Goal: Task Accomplishment & Management: Manage account settings

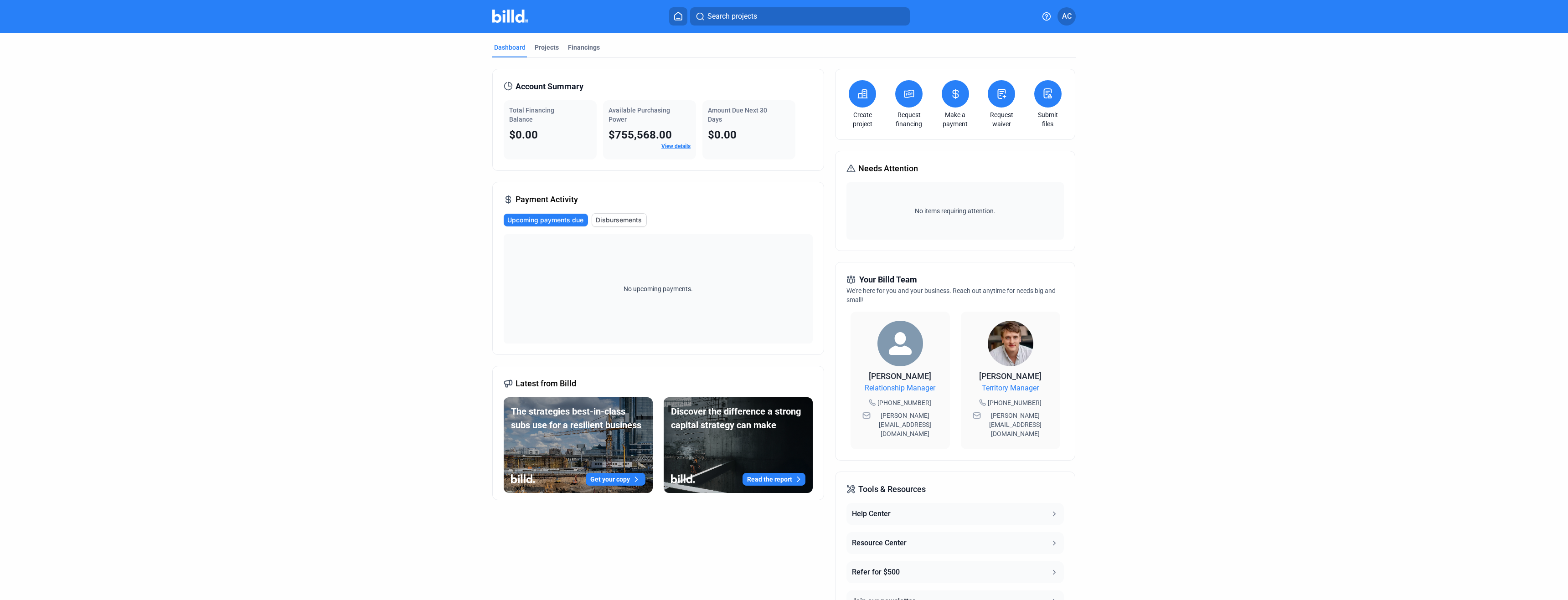
click at [1246, 68] on dashboard "Dashboard Projects Financings Account Summary Total Financing Balance $0.00 Ava…" at bounding box center [784, 343] width 1411 height 621
click at [1088, 288] on div "Dashboard Projects Financings Account Summary Total Financing Balance $0.00 Ava…" at bounding box center [784, 343] width 620 height 621
click at [1070, 12] on span "AC" at bounding box center [1067, 16] width 10 height 11
click at [1015, 72] on button "Company Settings" at bounding box center [1018, 79] width 99 height 18
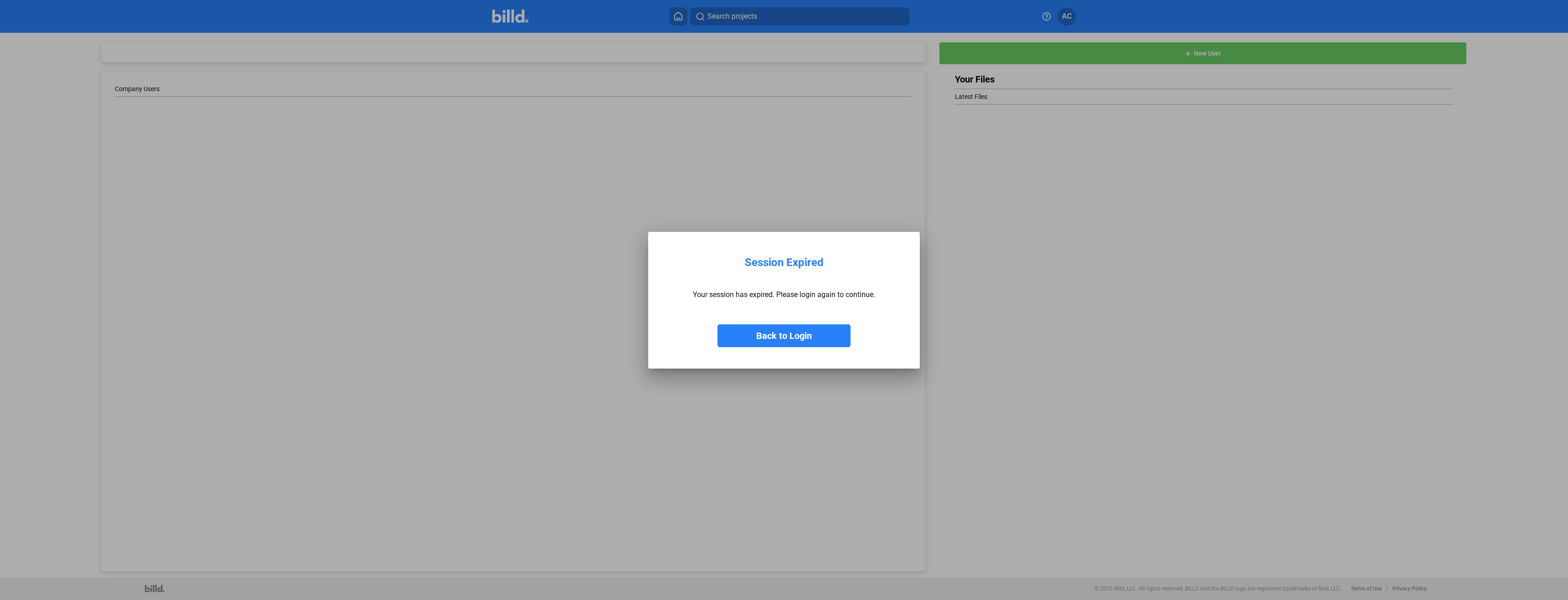
click at [780, 336] on button "Back to Login" at bounding box center [784, 335] width 133 height 23
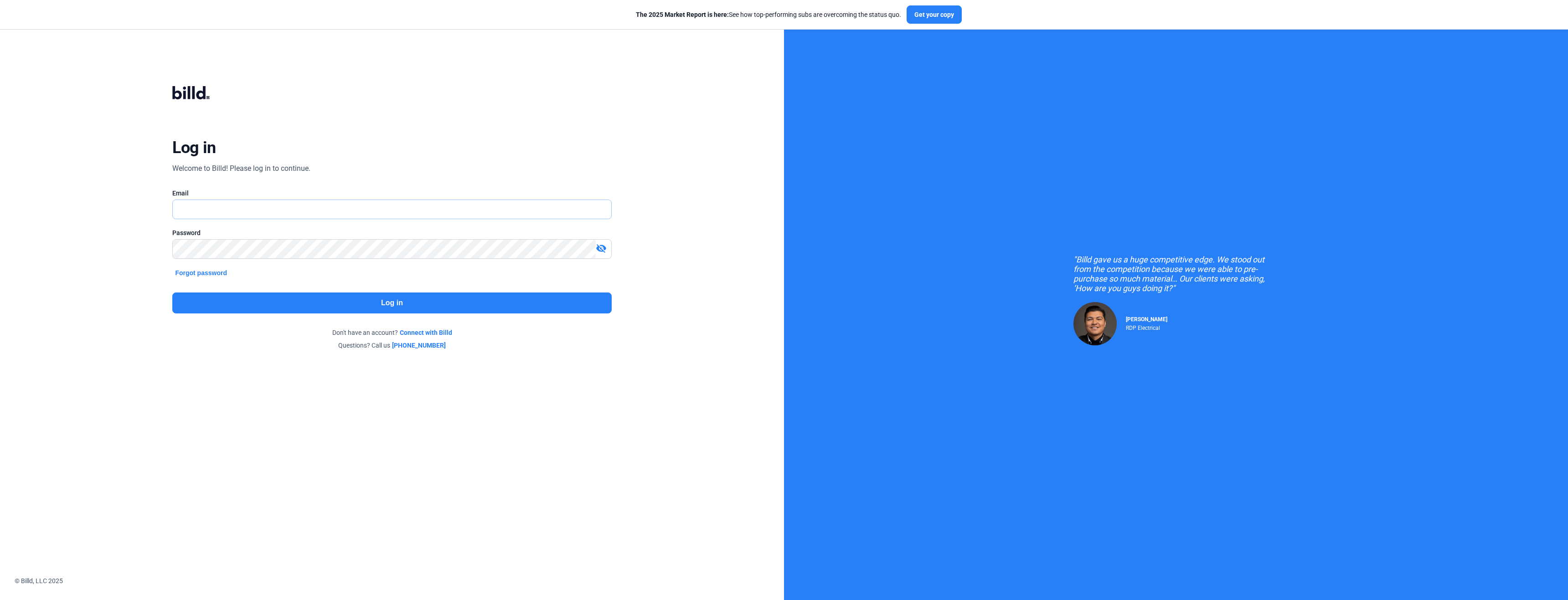
type input "[PERSON_NAME][EMAIL_ADDRESS][DOMAIN_NAME]"
click at [435, 299] on button "Log in" at bounding box center [391, 303] width 439 height 21
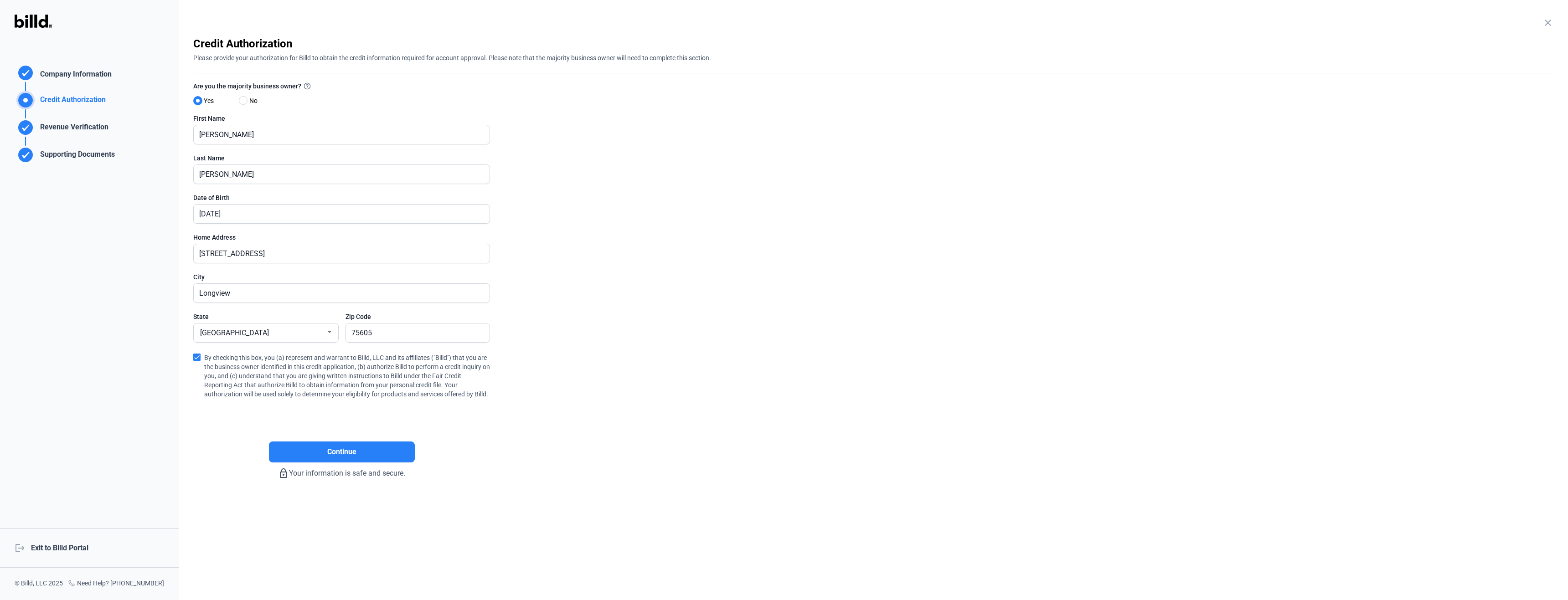
click at [55, 129] on div "Revenue Verification" at bounding box center [72, 129] width 72 height 15
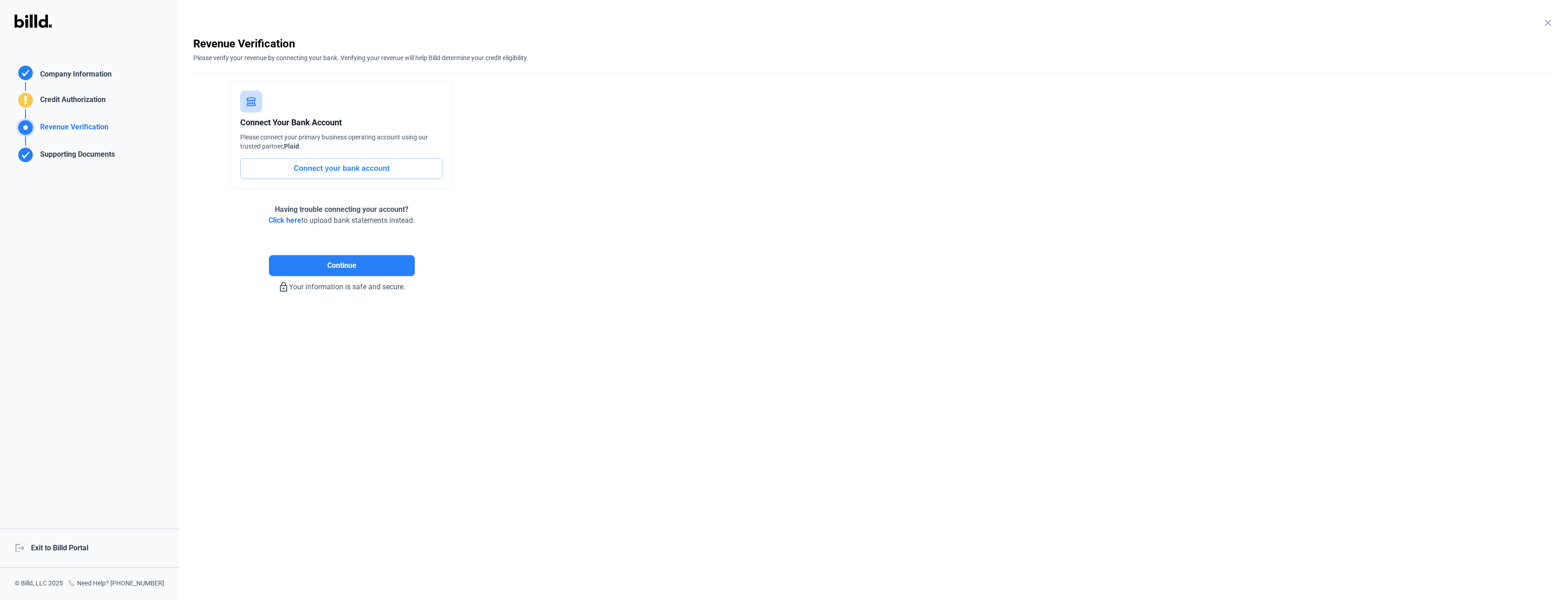
click at [53, 99] on div "Credit Authorization" at bounding box center [71, 102] width 69 height 15
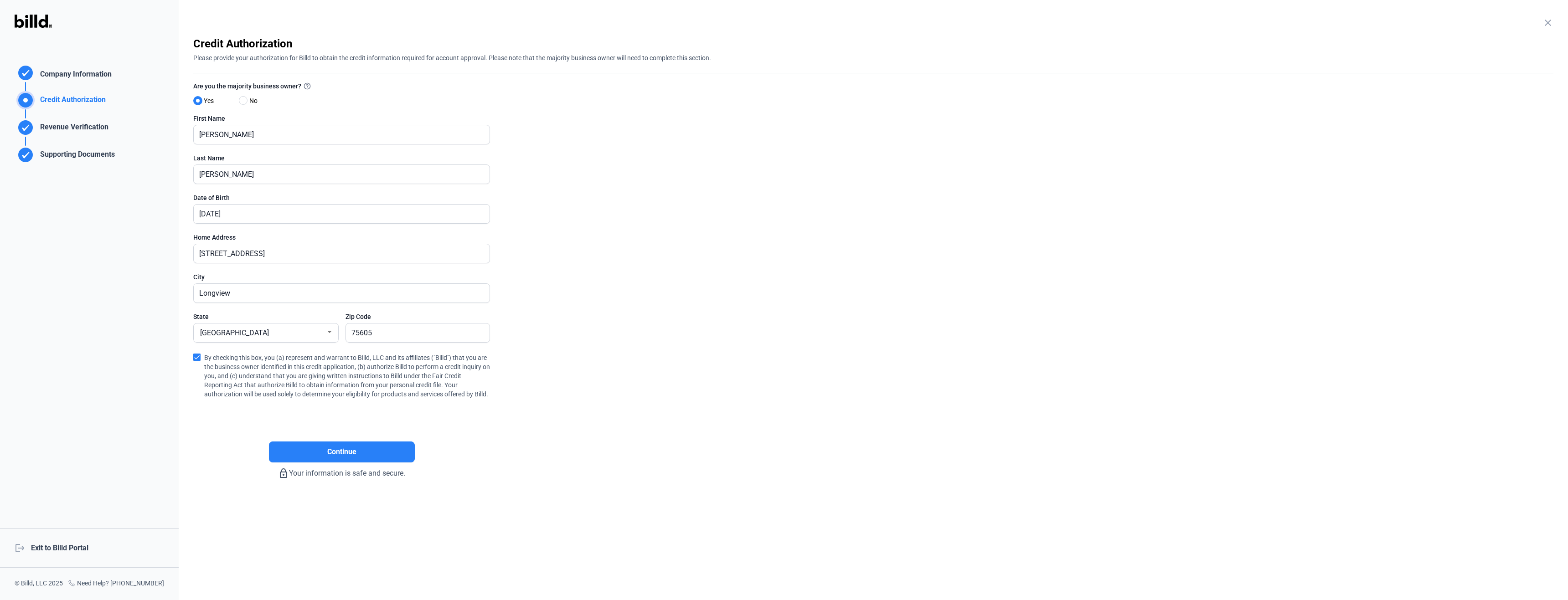
click at [1547, 21] on mat-icon "close" at bounding box center [1548, 23] width 11 height 11
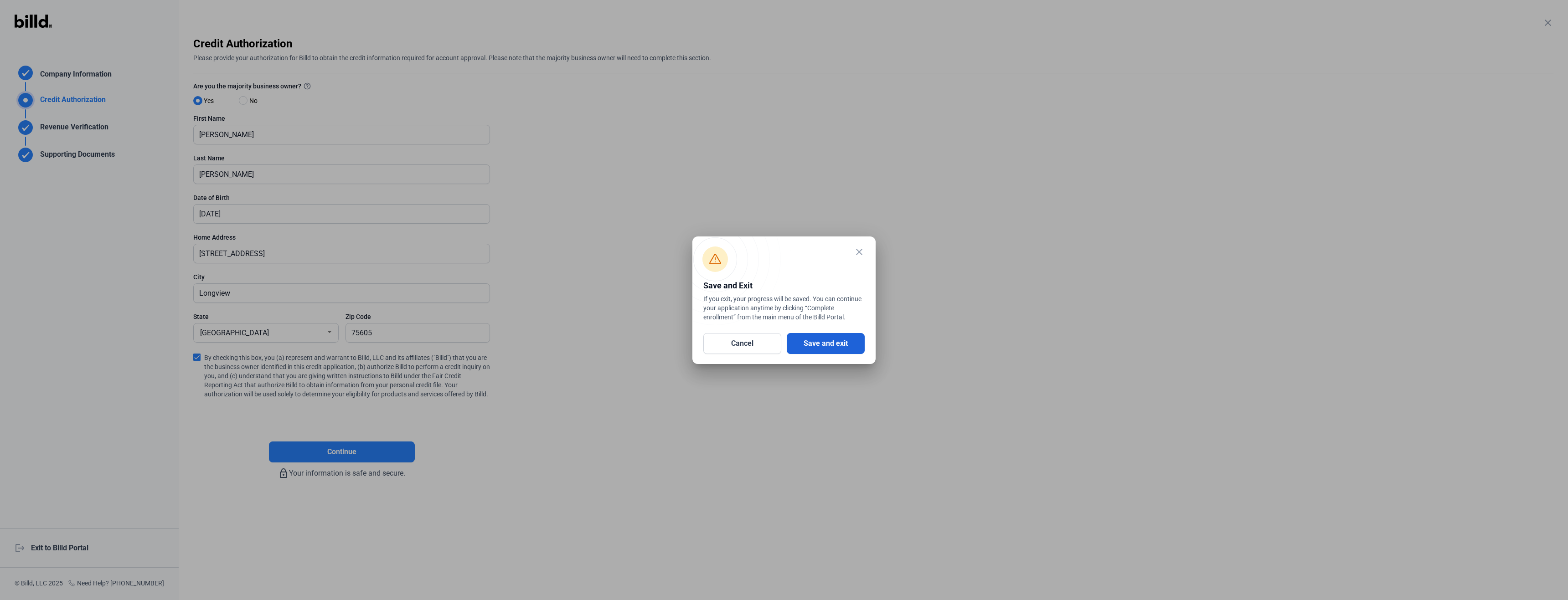
click at [826, 340] on button "Save and exit" at bounding box center [825, 343] width 78 height 21
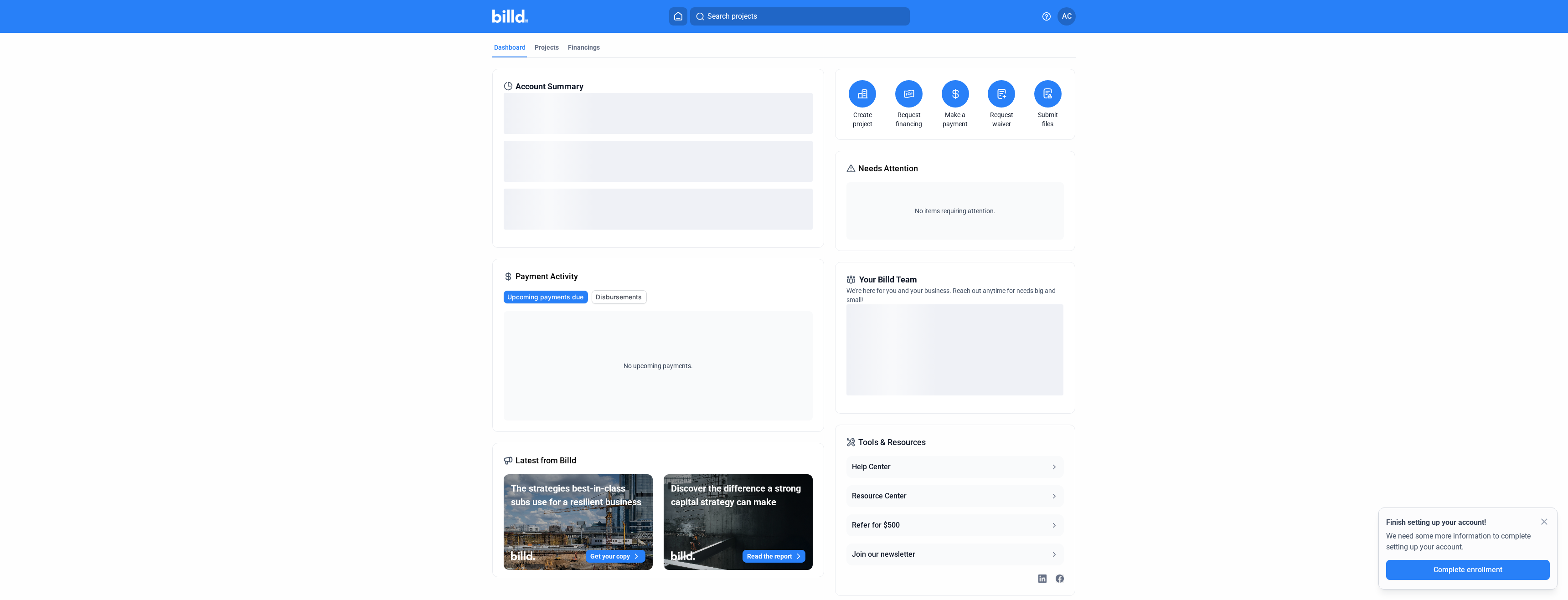
click at [1071, 17] on span "AC" at bounding box center [1067, 16] width 10 height 11
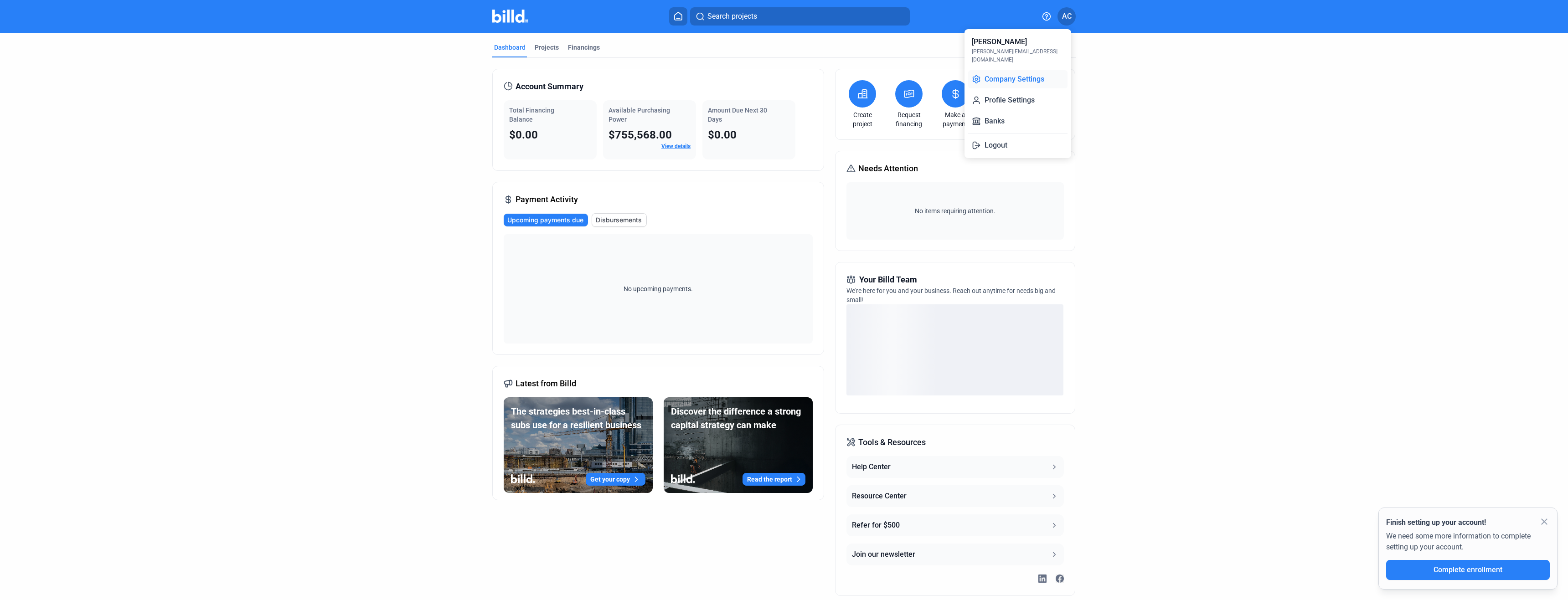
click at [1031, 72] on button "Company Settings" at bounding box center [1018, 79] width 99 height 18
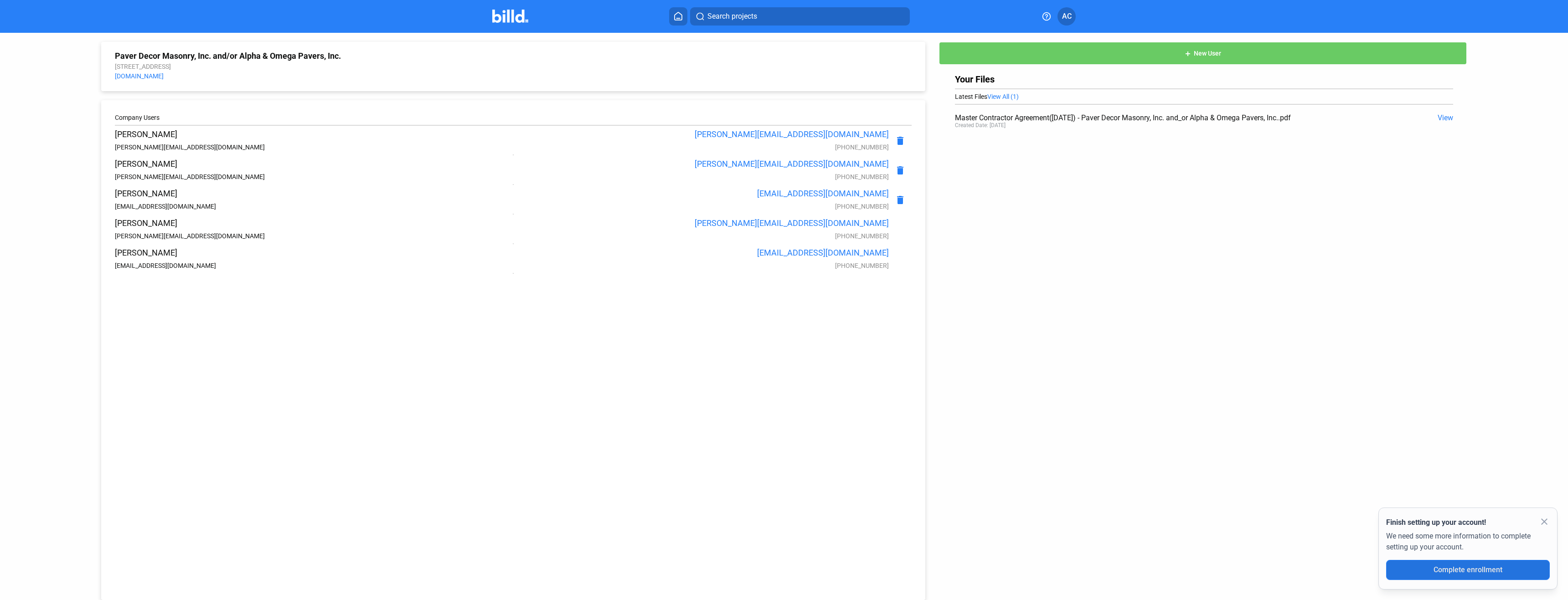
click at [1460, 567] on span "Complete enrollment" at bounding box center [1468, 570] width 69 height 9
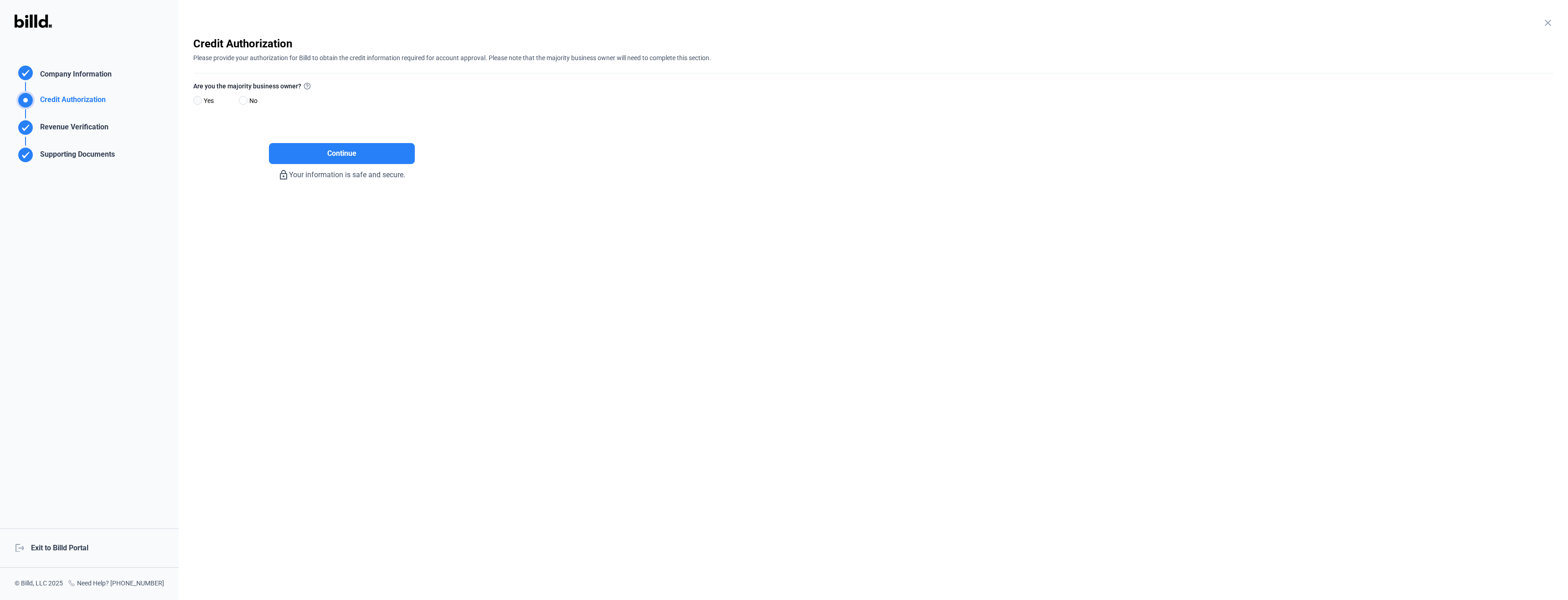
click at [196, 98] on span at bounding box center [198, 100] width 9 height 9
click at [196, 98] on input "Yes" at bounding box center [197, 100] width 7 height 7
radio input "true"
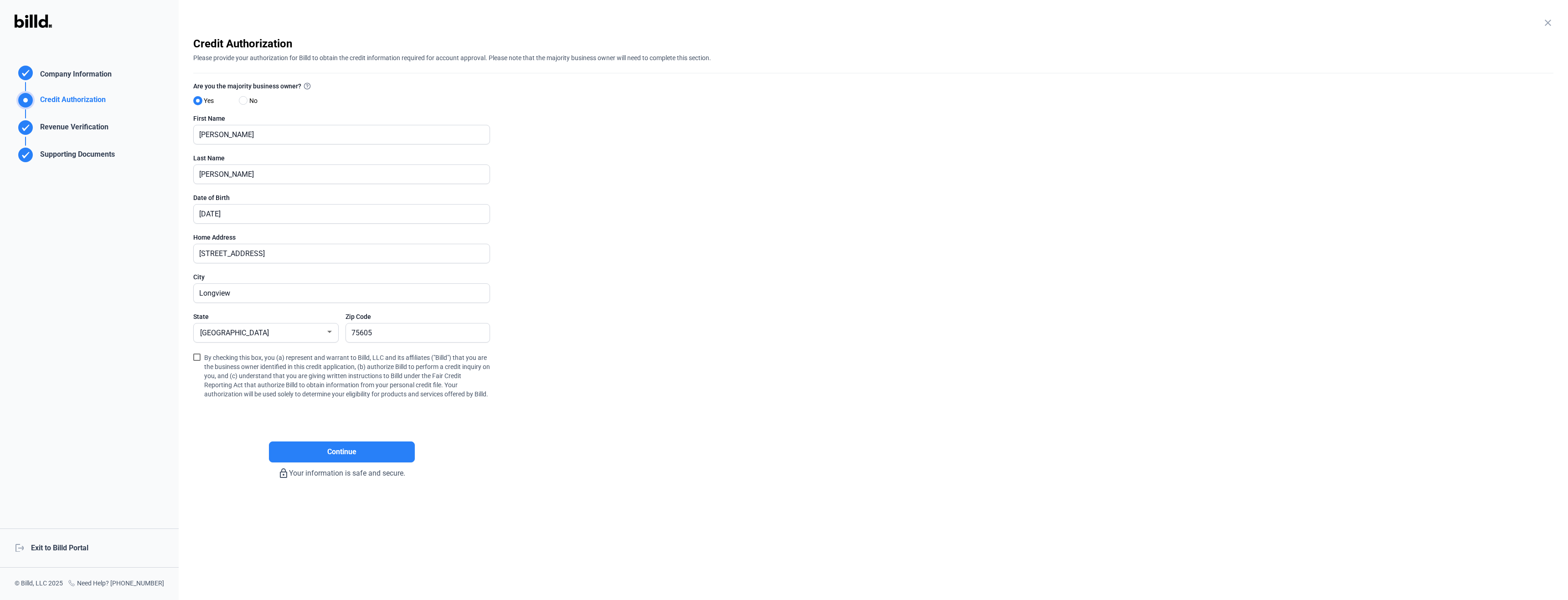
click at [202, 99] on label "Yes" at bounding box center [212, 102] width 37 height 13
click at [200, 99] on input "Yes" at bounding box center [197, 100] width 7 height 7
drag, startPoint x: 15, startPoint y: 10, endPoint x: 26, endPoint y: 18, distance: 13.6
click at [23, 16] on div "Credit Authorization Company Information Credit Authorization Revenue Verificat…" at bounding box center [89, 300] width 179 height 600
click at [26, 18] on img at bounding box center [33, 21] width 37 height 13
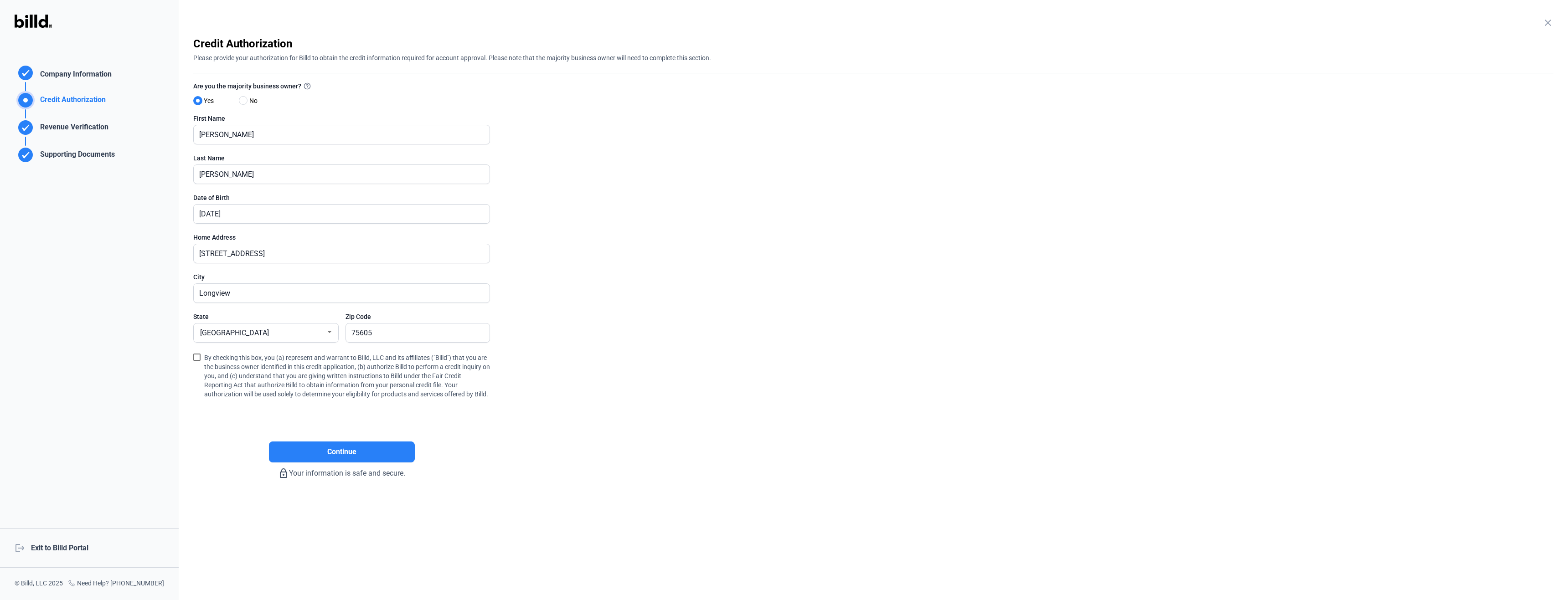
click at [1545, 25] on mat-icon "close" at bounding box center [1548, 23] width 11 height 11
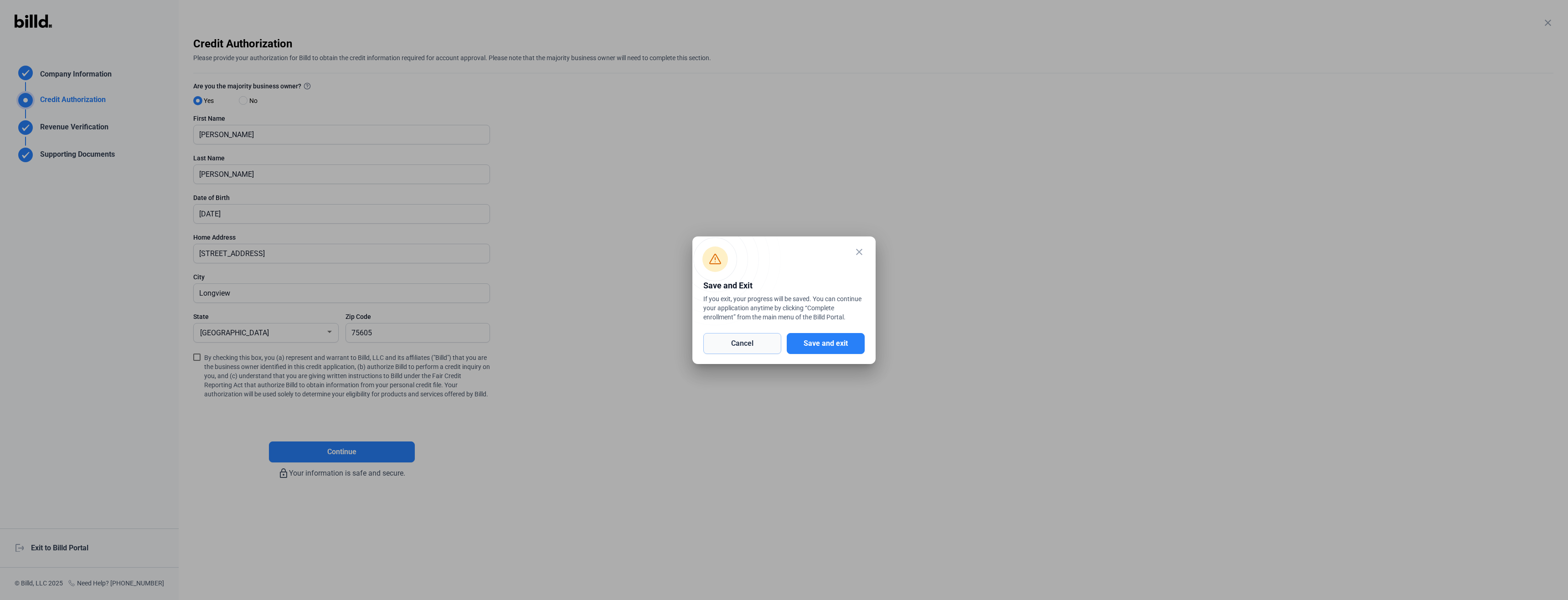
click at [763, 344] on button "Cancel" at bounding box center [742, 343] width 78 height 21
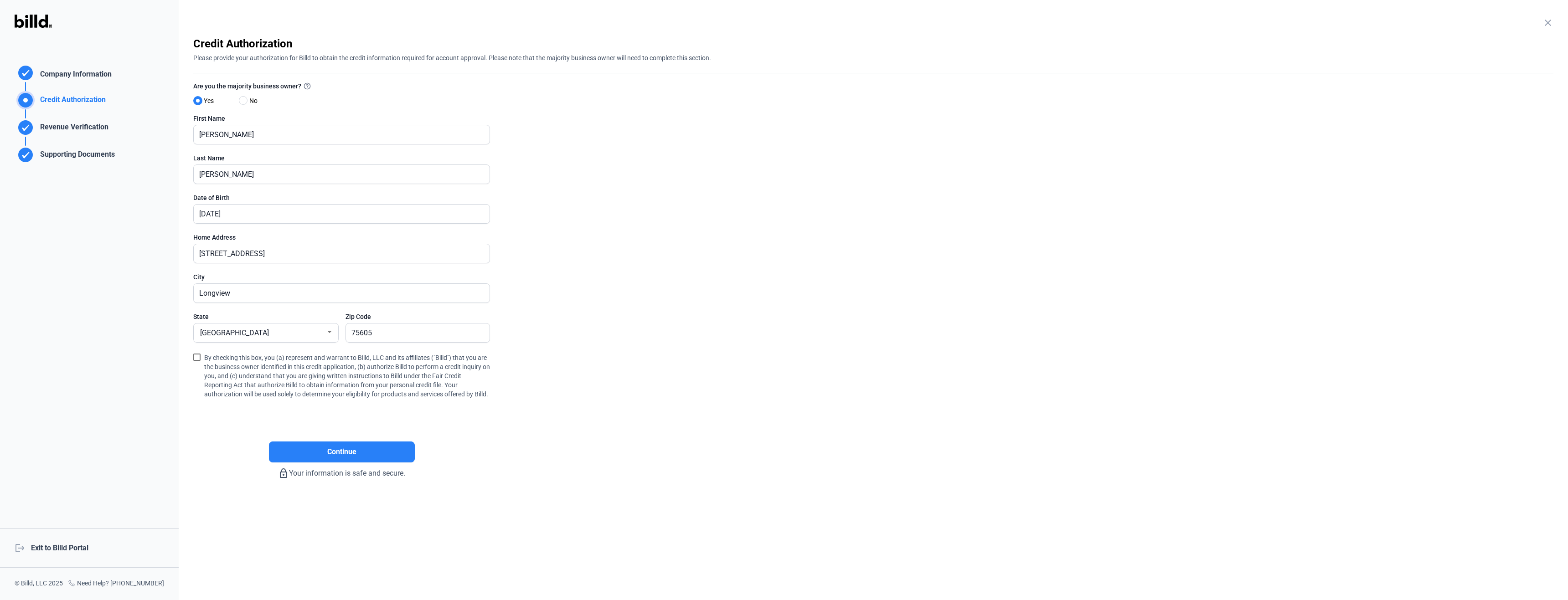
click at [1555, 26] on div "close Company Information Please enter your company information below. Business…" at bounding box center [873, 300] width 1389 height 600
click at [1545, 30] on div "close" at bounding box center [1548, 23] width 11 height 13
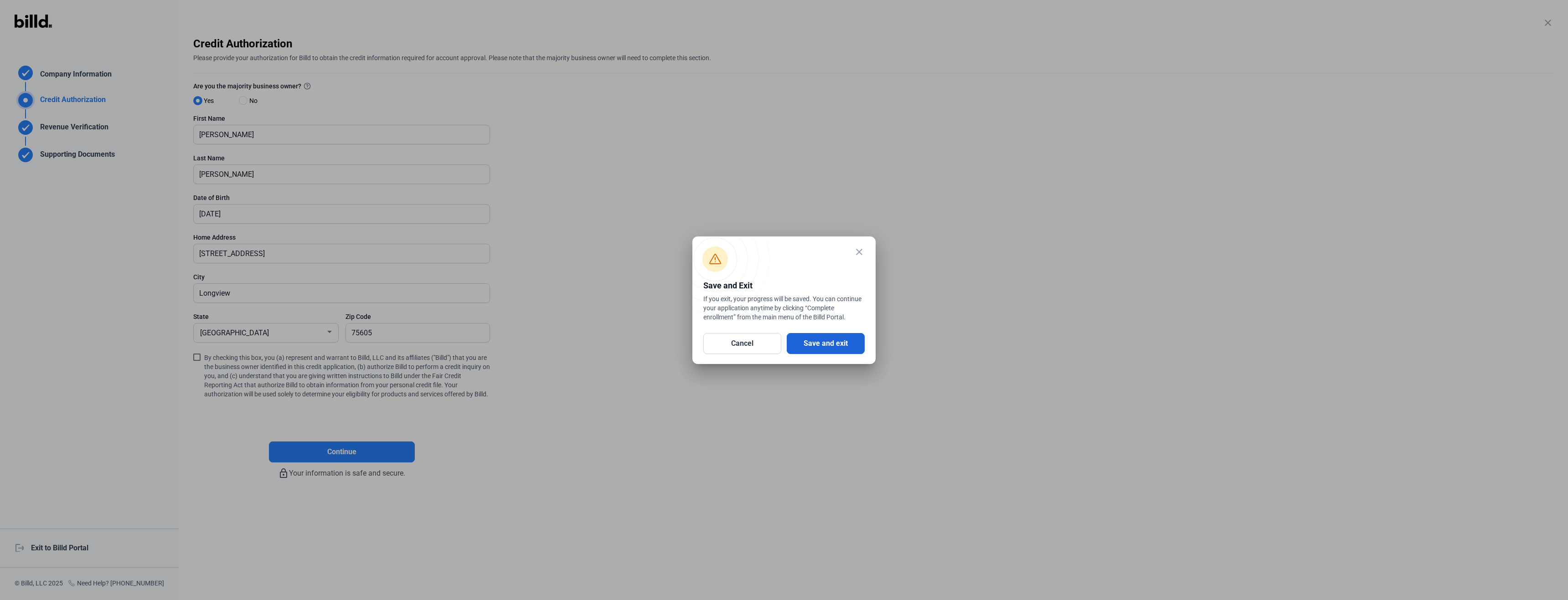
click at [844, 344] on button "Save and exit" at bounding box center [825, 343] width 78 height 21
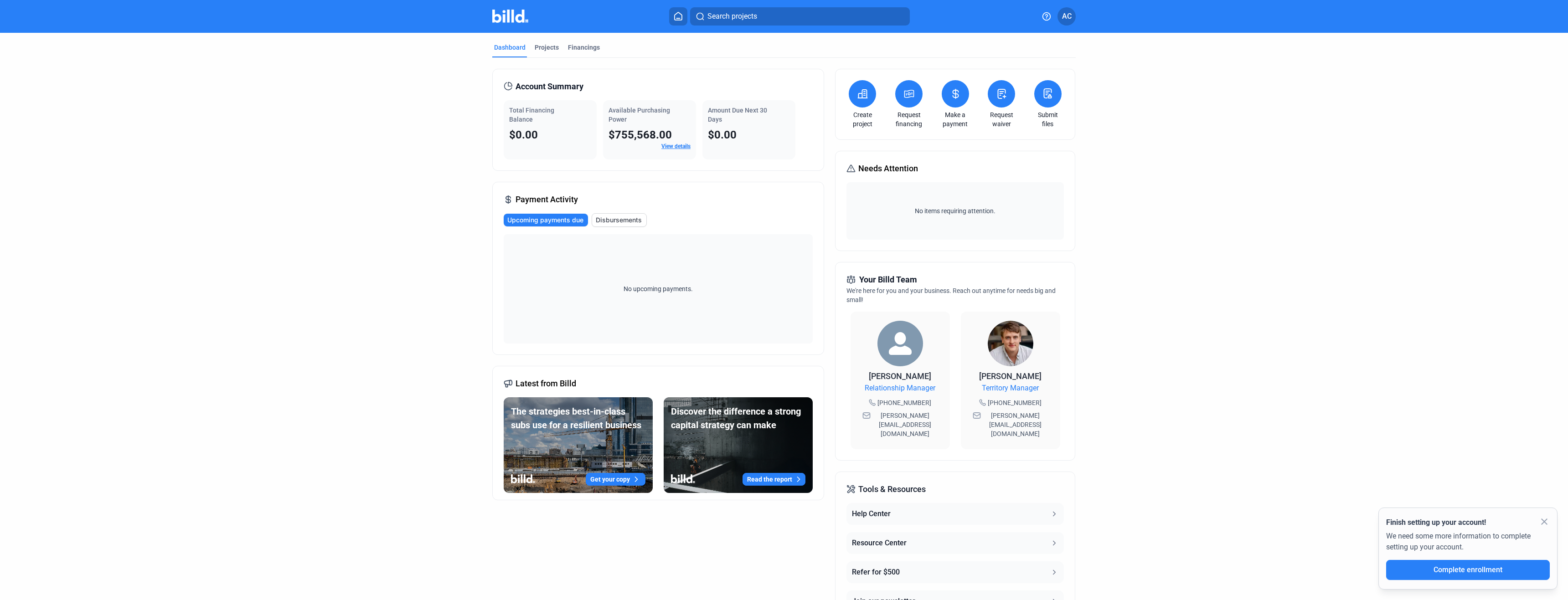
click at [1544, 522] on mat-icon "close" at bounding box center [1544, 522] width 11 height 11
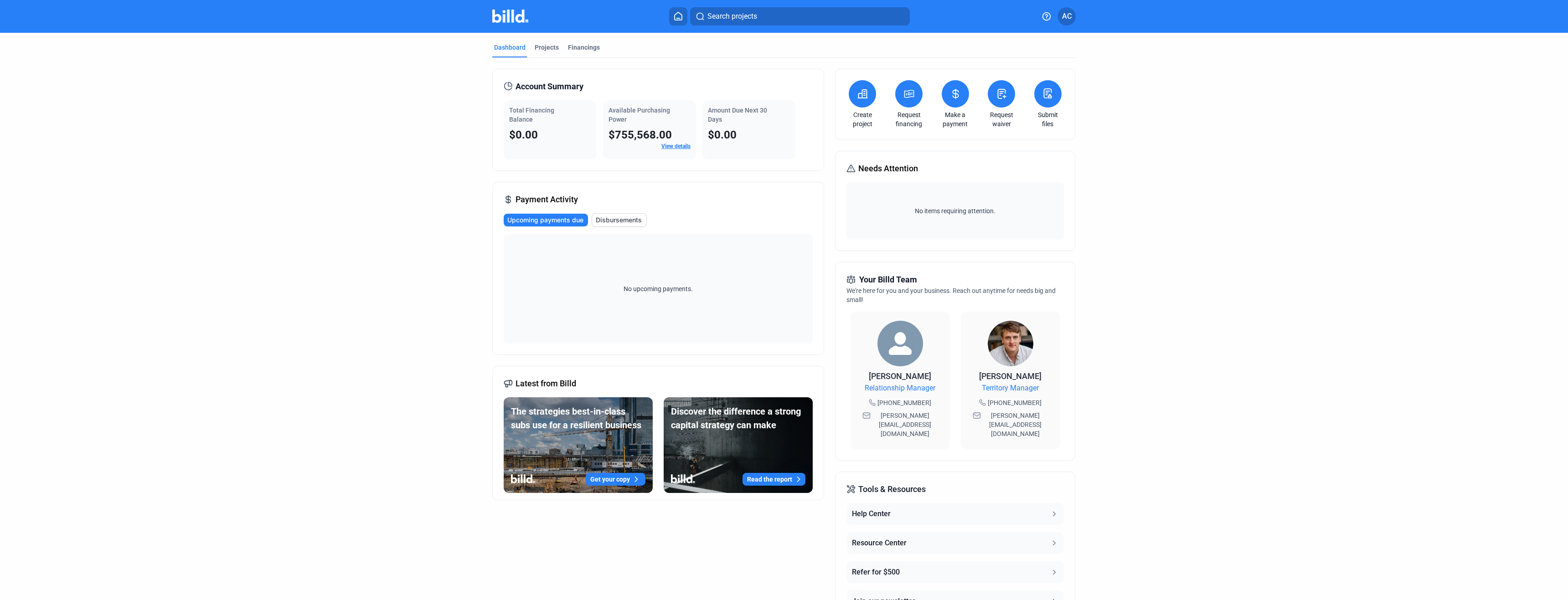
click at [1065, 18] on span "AC" at bounding box center [1067, 16] width 10 height 11
click at [1035, 70] on button "Company Settings" at bounding box center [1018, 79] width 99 height 18
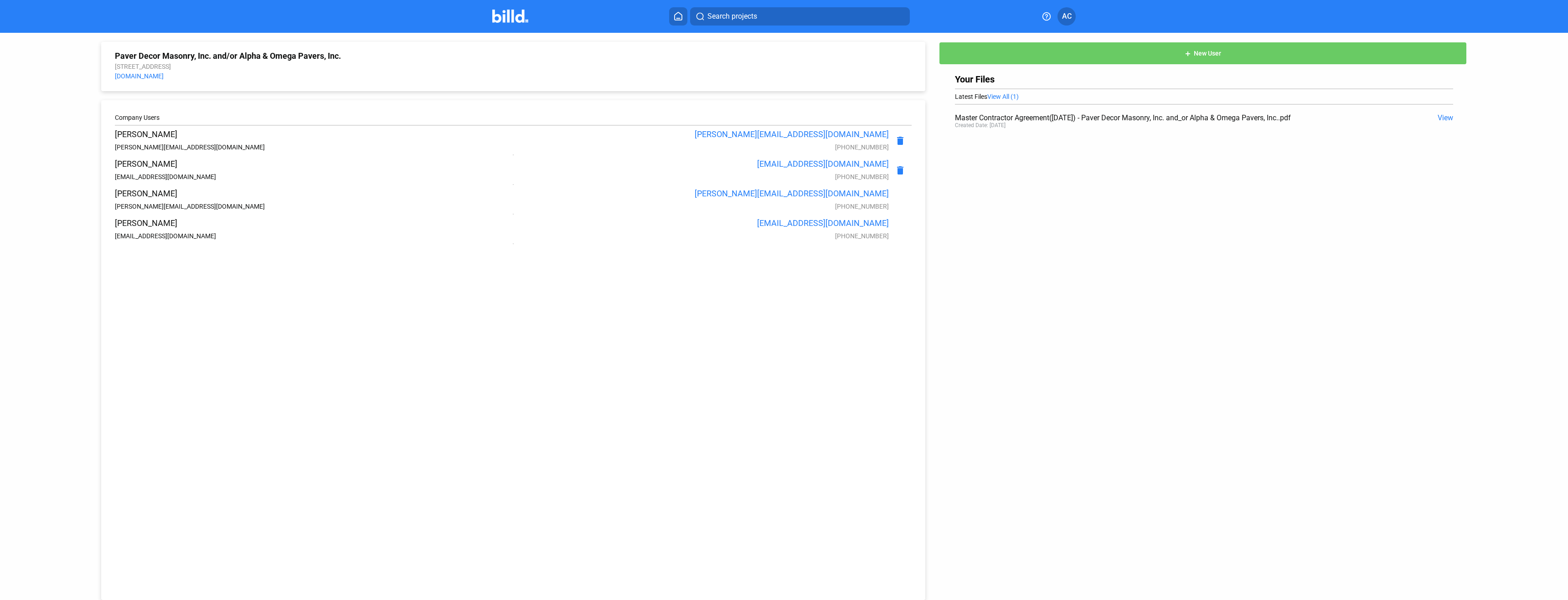
click at [1443, 119] on span "View" at bounding box center [1445, 117] width 15 height 9
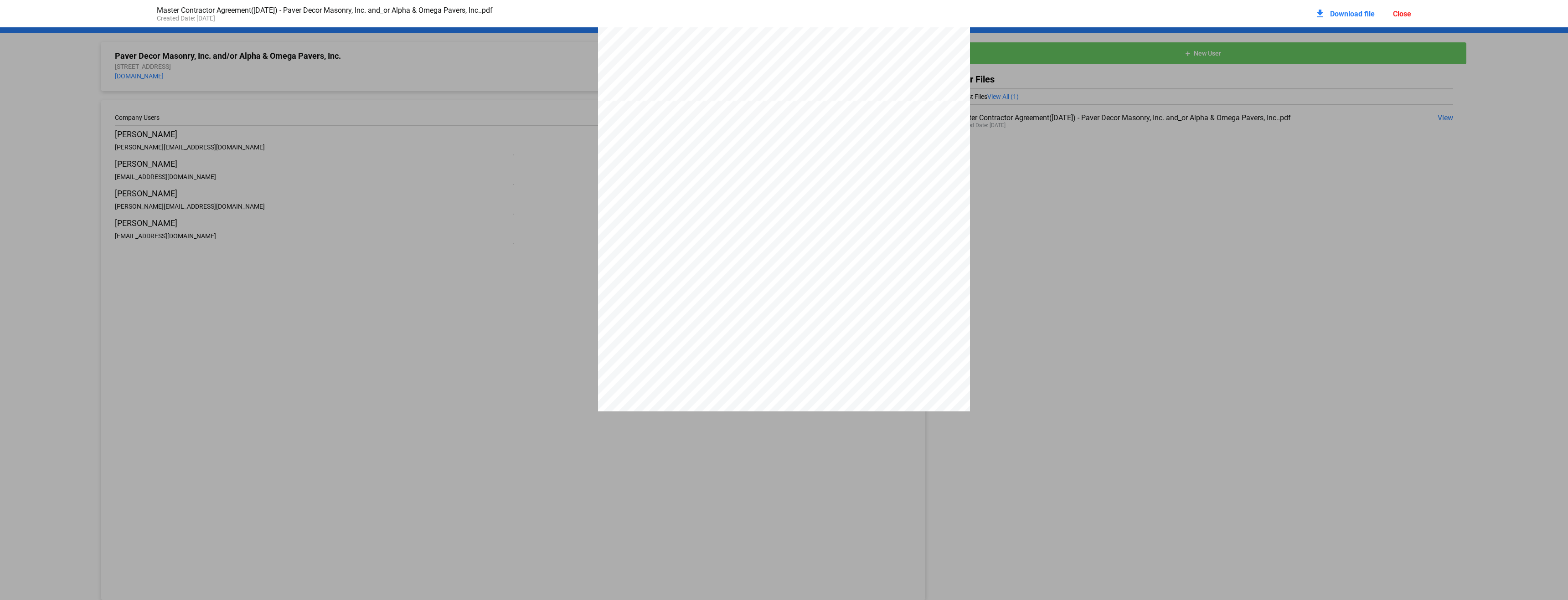
scroll to position [7962, 0]
click at [1046, 20] on div "Master Contractor Agreement([DATE]) - Paver Decor Masonry, Inc. and_or Alpha & …" at bounding box center [784, 13] width 1273 height 27
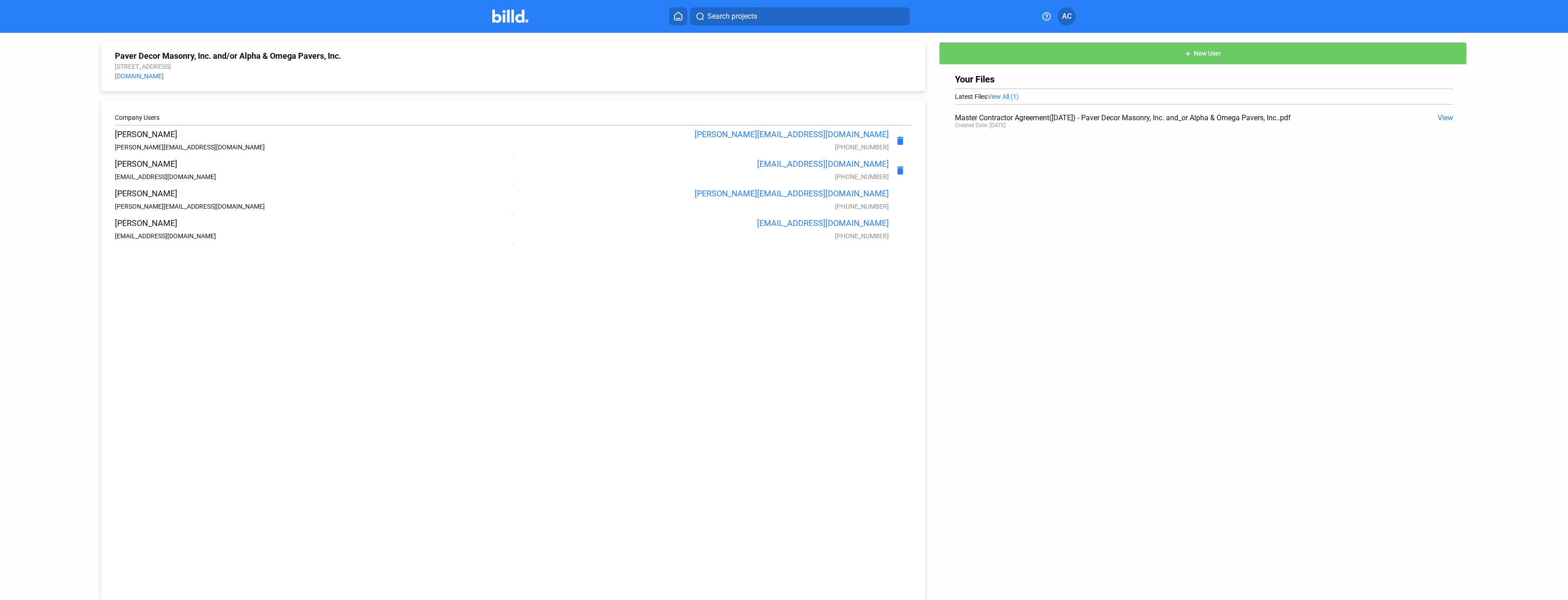
click at [60, 138] on div "Paver Decor Masonry, Inc. and/or Alpha & Omega Pavers, Inc. 987 Calimesa Boulev…" at bounding box center [784, 316] width 1568 height 567
click at [60, 62] on div "Paver Decor Masonry, Inc. and/or Alpha & Omega Pavers, Inc. 987 Calimesa Boulev…" at bounding box center [784, 316] width 1568 height 567
click at [1161, 259] on div "Paver Decor Masonry, Inc. and/or Alpha & Omega Pavers, Inc. [STREET_ADDRESS] [D…" at bounding box center [784, 316] width 1411 height 567
click at [1443, 119] on span "View" at bounding box center [1445, 117] width 15 height 9
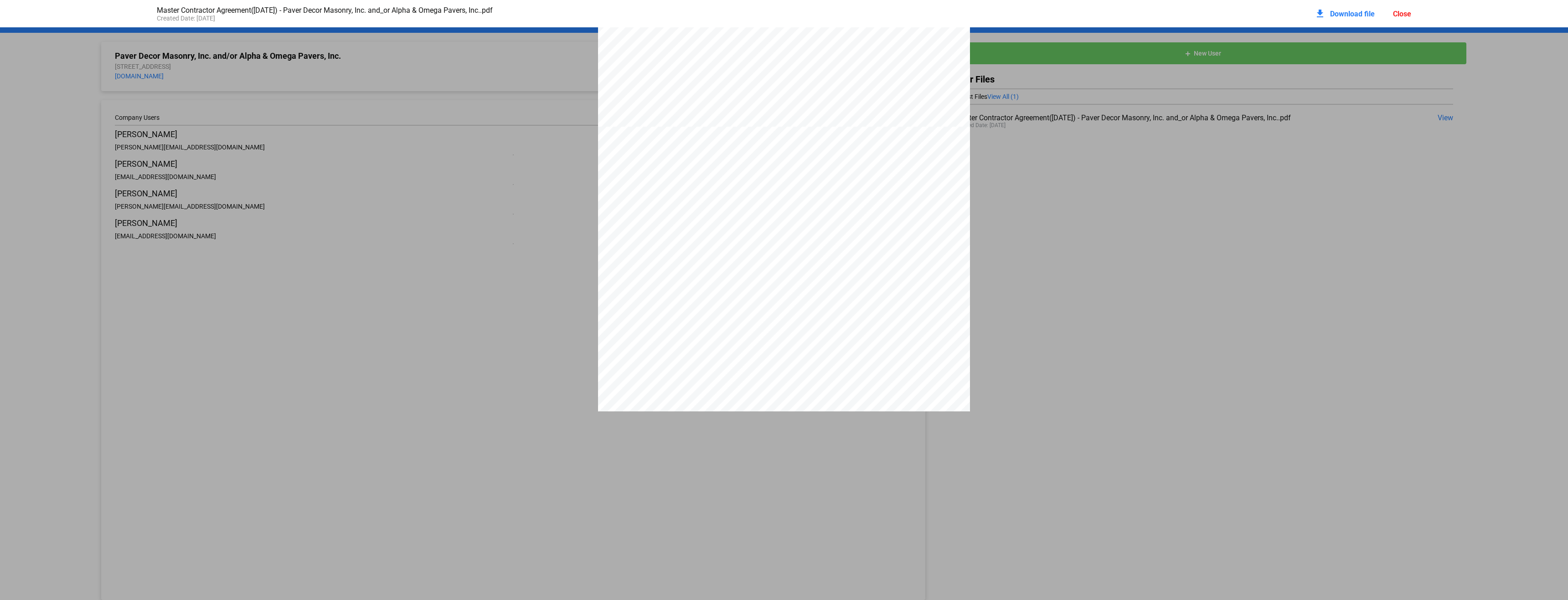
scroll to position [11077, 0]
click at [765, 15] on link at bounding box center [818, 1] width 111 height 28
